Goal: Information Seeking & Learning: Learn about a topic

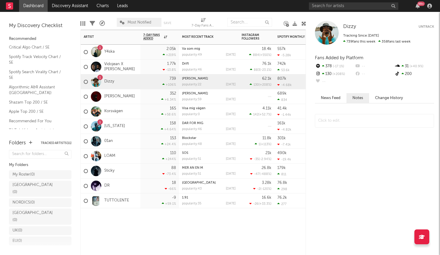
click at [240, 48] on div "18.4k 884 ( +550 % )" at bounding box center [257, 52] width 36 height 15
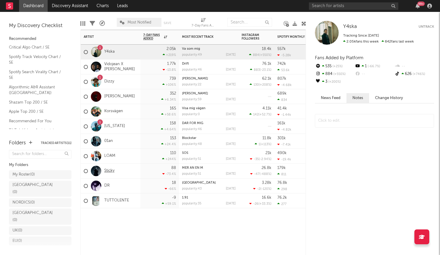
click at [108, 168] on div "Sticky" at bounding box center [99, 171] width 31 height 17
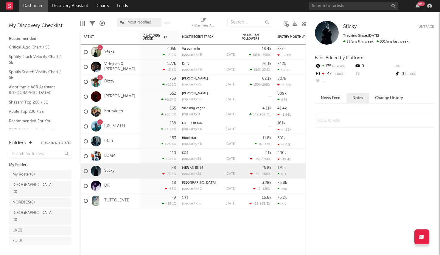
click at [108, 170] on link "Sticky" at bounding box center [109, 171] width 10 height 5
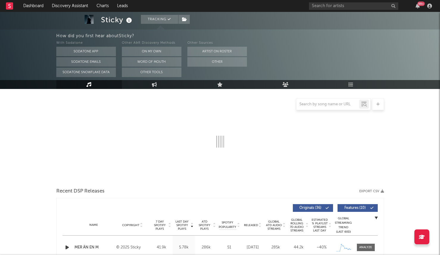
select select "6m"
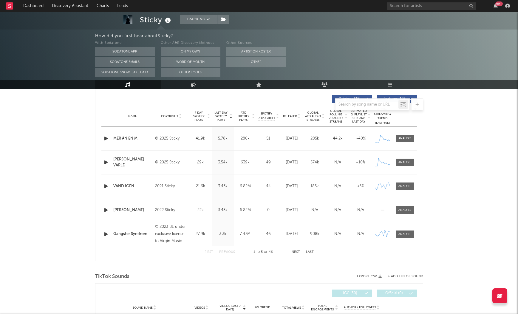
scroll to position [224, 0]
click at [300, 253] on div "First Previous 1 to 5 of 46 Next Last" at bounding box center [258, 252] width 109 height 12
click at [296, 252] on button "Next" at bounding box center [295, 252] width 8 height 3
click at [296, 251] on button "Next" at bounding box center [295, 252] width 8 height 3
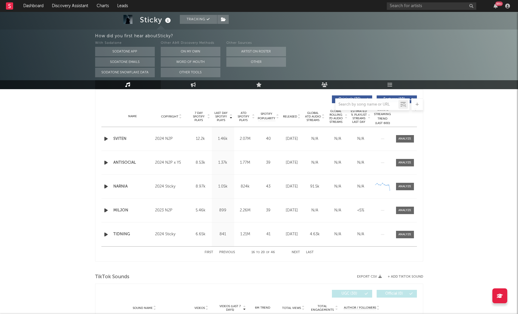
click at [296, 251] on button "Next" at bounding box center [295, 252] width 8 height 3
drag, startPoint x: 296, startPoint y: 251, endPoint x: 149, endPoint y: 128, distance: 191.7
click at [150, 129] on div "Last Day Spotify Plays Copyright 7 Day Spotify Plays Last Day Spotify Plays ATD…" at bounding box center [258, 175] width 315 height 166
click at [209, 253] on button "First" at bounding box center [208, 252] width 9 height 3
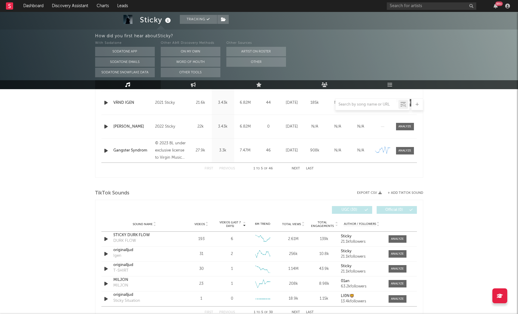
scroll to position [313, 0]
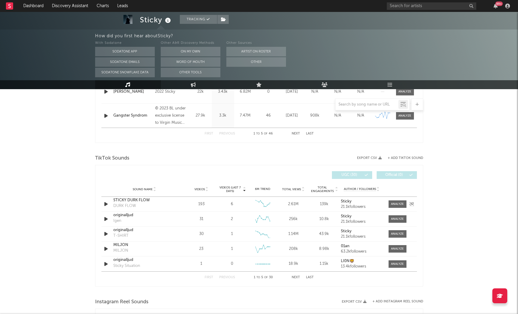
click at [105, 202] on icon "button" at bounding box center [106, 203] width 6 height 7
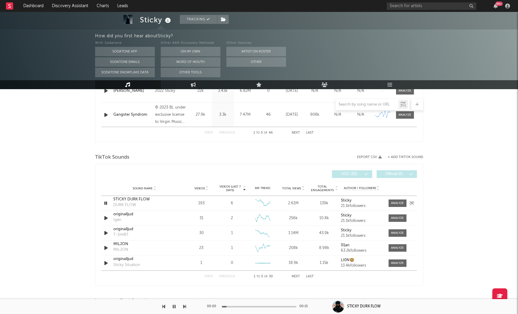
click at [105, 201] on icon "button" at bounding box center [106, 202] width 6 height 7
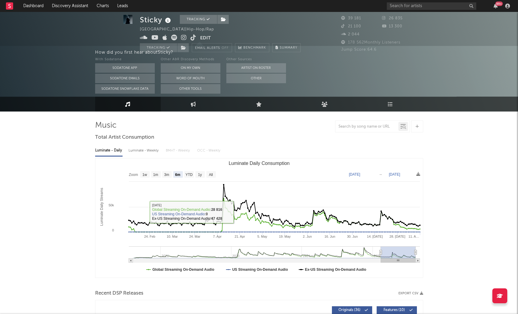
scroll to position [30, 0]
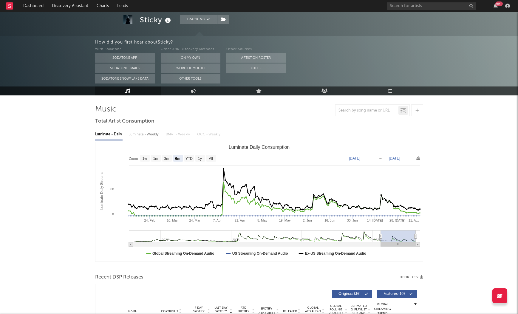
drag, startPoint x: 259, startPoint y: 119, endPoint x: 250, endPoint y: 109, distance: 13.1
click at [250, 89] on link "Live" at bounding box center [259, 90] width 66 height 9
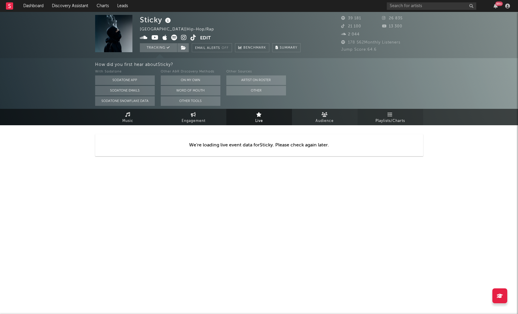
click at [393, 118] on span "Playlists/Charts" at bounding box center [389, 120] width 29 height 7
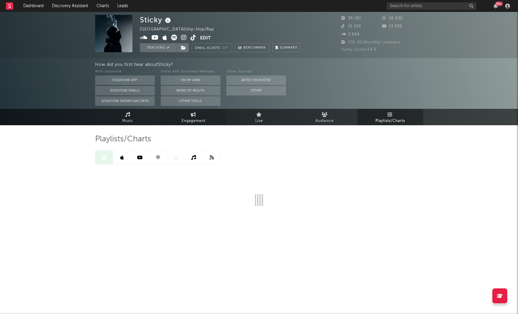
click at [186, 120] on span "Engagement" at bounding box center [193, 120] width 24 height 7
select select "1w"
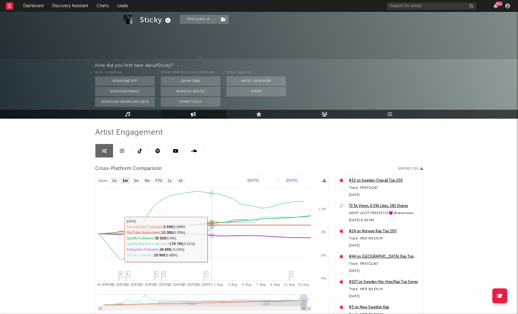
scroll to position [65, 0]
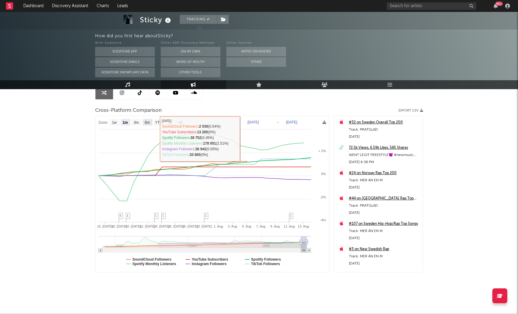
click at [147, 122] on text "6m" at bounding box center [147, 122] width 5 height 4
select select "6m"
type input "[DATE]"
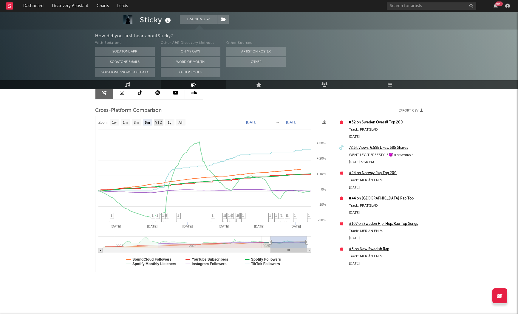
click at [161, 122] on text "YTD" at bounding box center [158, 122] width 7 height 4
select select "YTD"
type input "[DATE]"
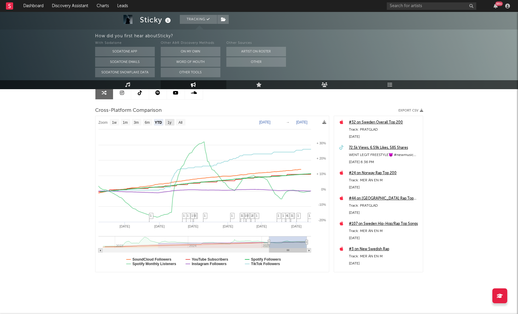
select select "1w"
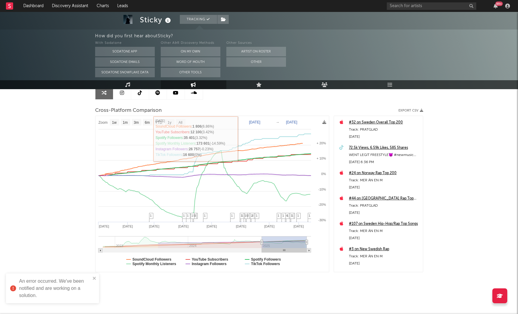
scroll to position [64, 0]
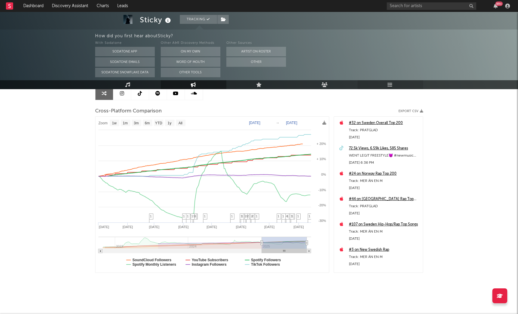
click at [392, 85] on icon at bounding box center [389, 84] width 5 height 5
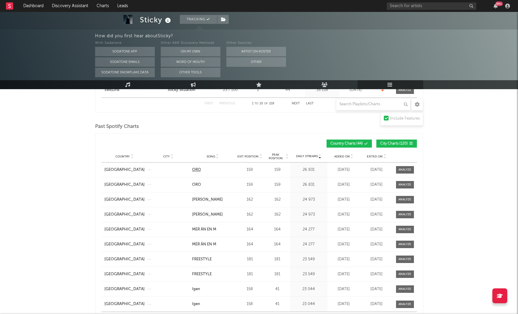
scroll to position [393, 0]
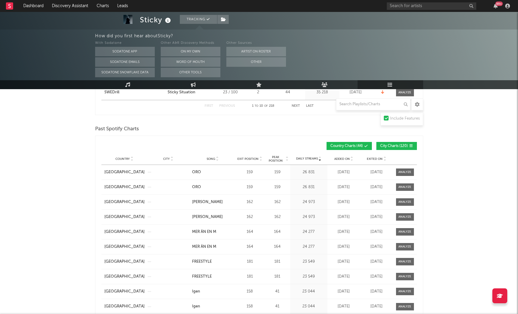
click at [248, 160] on span "Exit Position" at bounding box center [247, 159] width 21 height 4
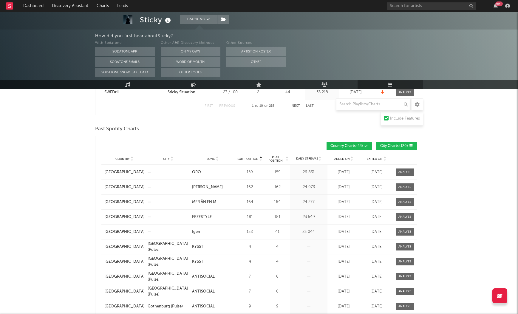
click at [271, 159] on span "Peak Position" at bounding box center [275, 158] width 19 height 7
click at [275, 159] on span "Peak Position" at bounding box center [275, 158] width 19 height 7
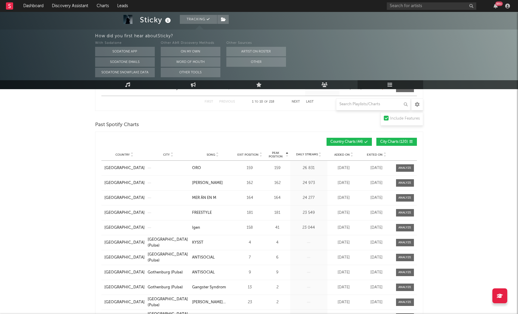
scroll to position [351, 0]
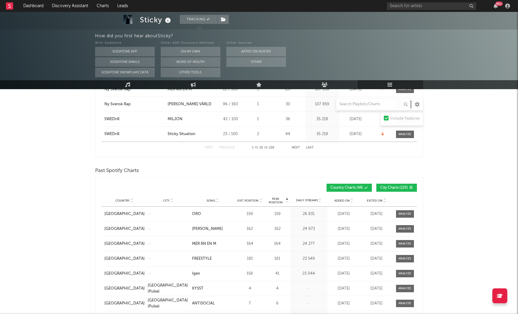
click at [212, 200] on span "Song" at bounding box center [210, 201] width 9 height 4
click at [164, 200] on span "City" at bounding box center [166, 201] width 7 height 4
click at [124, 198] on div "Country" at bounding box center [124, 200] width 40 height 4
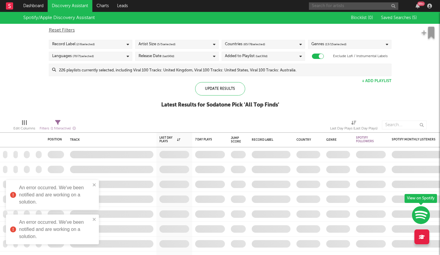
click at [360, 6] on input "text" at bounding box center [353, 5] width 89 height 7
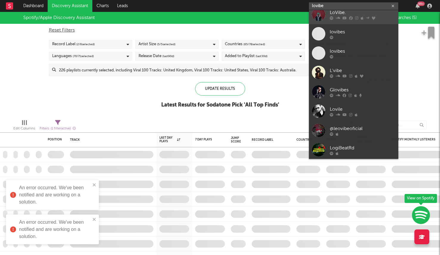
type input "lovibe"
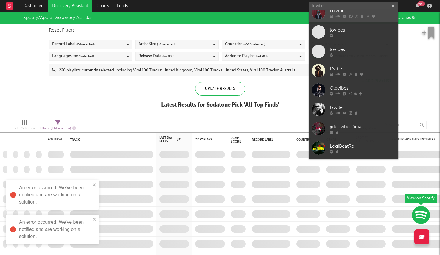
click at [349, 21] on link "LoVibe." at bounding box center [353, 12] width 89 height 19
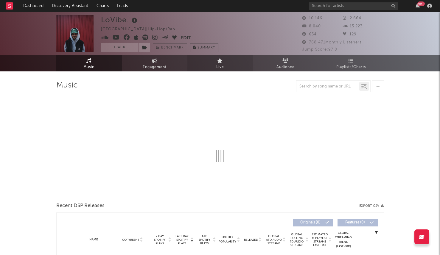
scroll to position [0, 0]
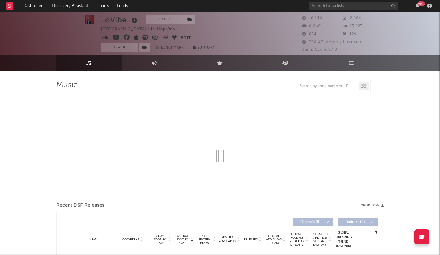
select select "6m"
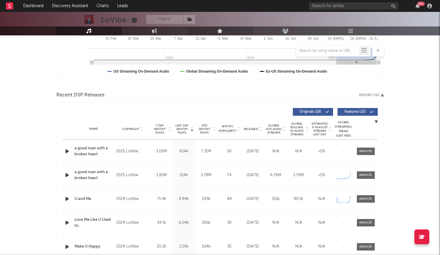
scroll to position [0, 0]
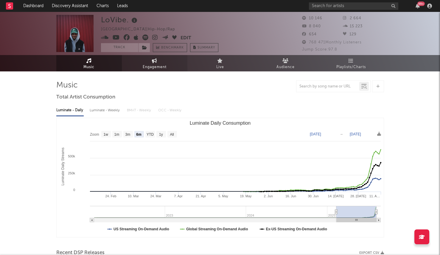
click at [150, 62] on link "Engagement" at bounding box center [155, 63] width 66 height 16
select select "1w"
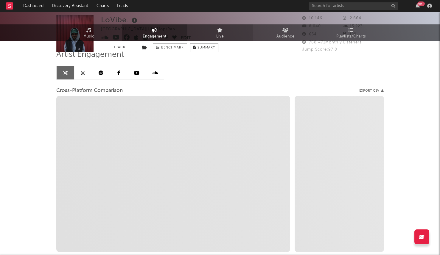
scroll to position [69, 0]
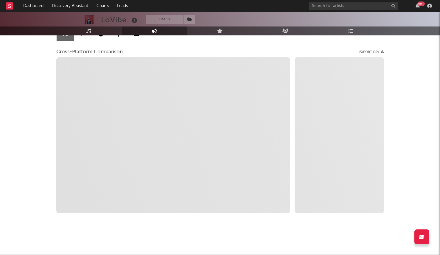
select select "1m"
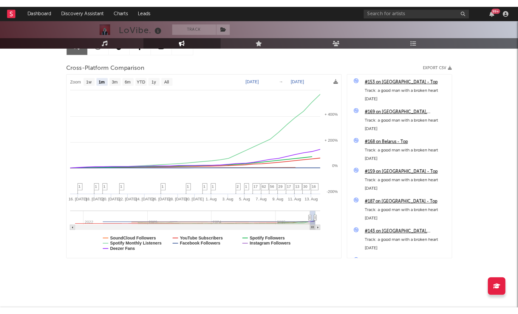
scroll to position [11, 0]
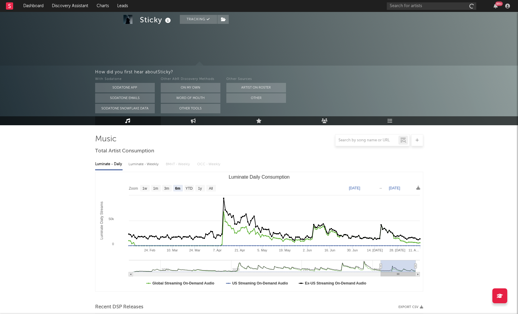
select select "6m"
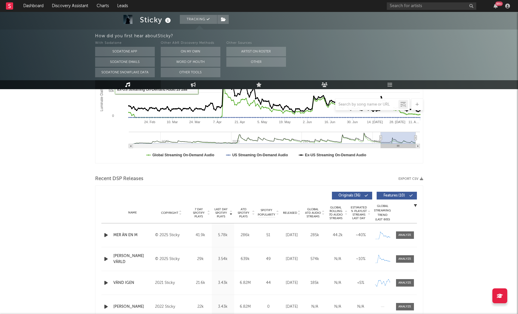
scroll to position [41, 0]
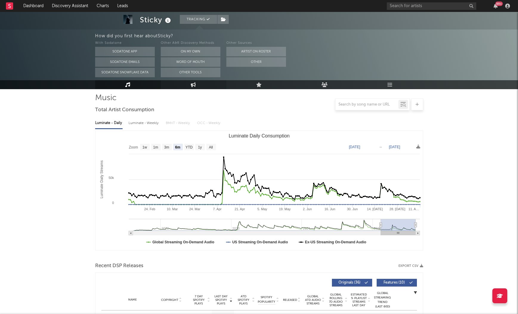
click at [187, 84] on link "Engagement" at bounding box center [194, 84] width 66 height 9
select select "1w"
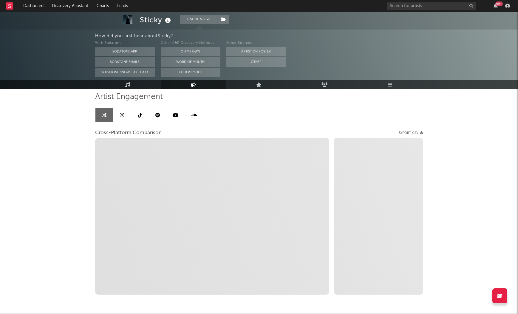
scroll to position [41, 0]
click at [386, 85] on link "Playlists/Charts" at bounding box center [390, 84] width 66 height 9
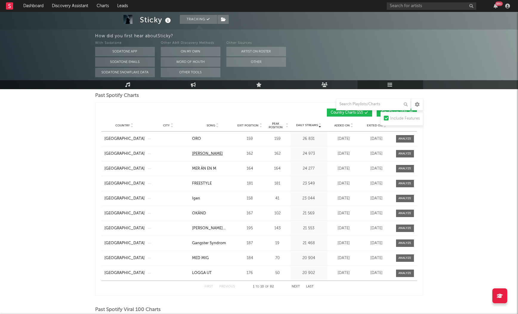
scroll to position [405, 0]
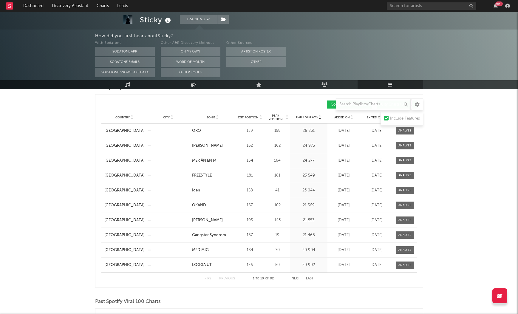
click at [276, 116] on span "Peak Position" at bounding box center [275, 117] width 19 height 7
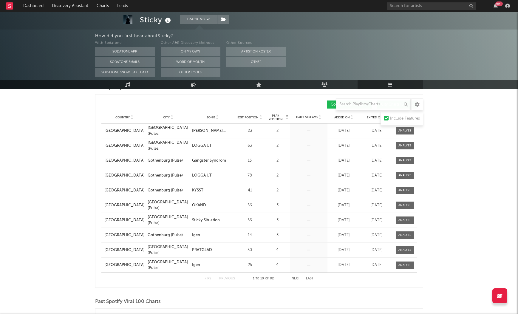
scroll to position [405, 0]
click at [295, 276] on div "First Previous 1 to 10 of 82 Next Last" at bounding box center [258, 278] width 109 height 12
click at [296, 277] on button "Next" at bounding box center [295, 278] width 8 height 3
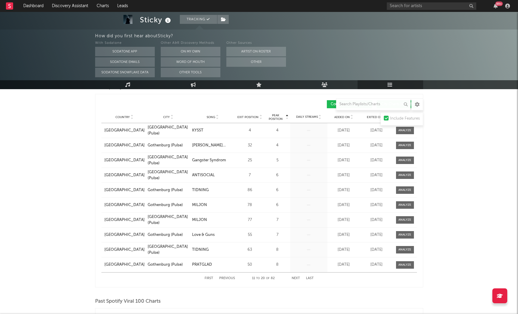
click at [296, 277] on button "Next" at bounding box center [295, 278] width 8 height 3
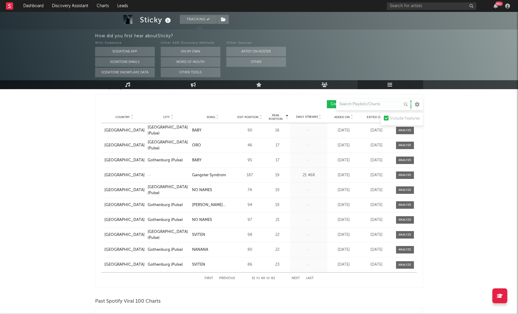
click at [296, 277] on button "Next" at bounding box center [295, 278] width 8 height 3
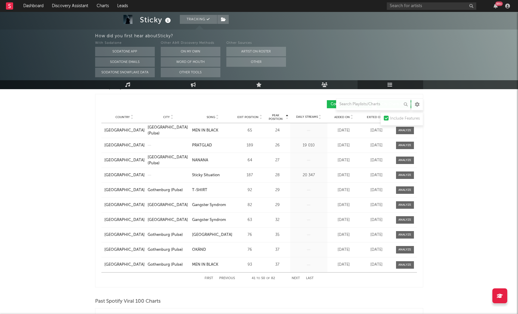
click at [294, 277] on button "Next" at bounding box center [295, 278] width 8 height 3
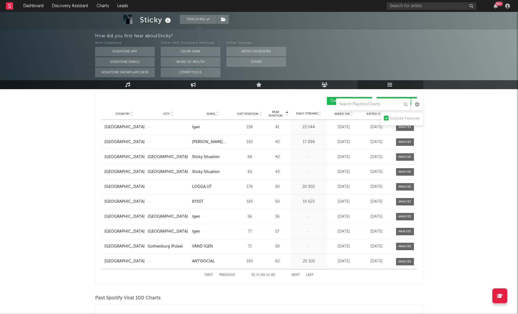
scroll to position [409, 0]
